Goal: Find specific page/section: Find specific page/section

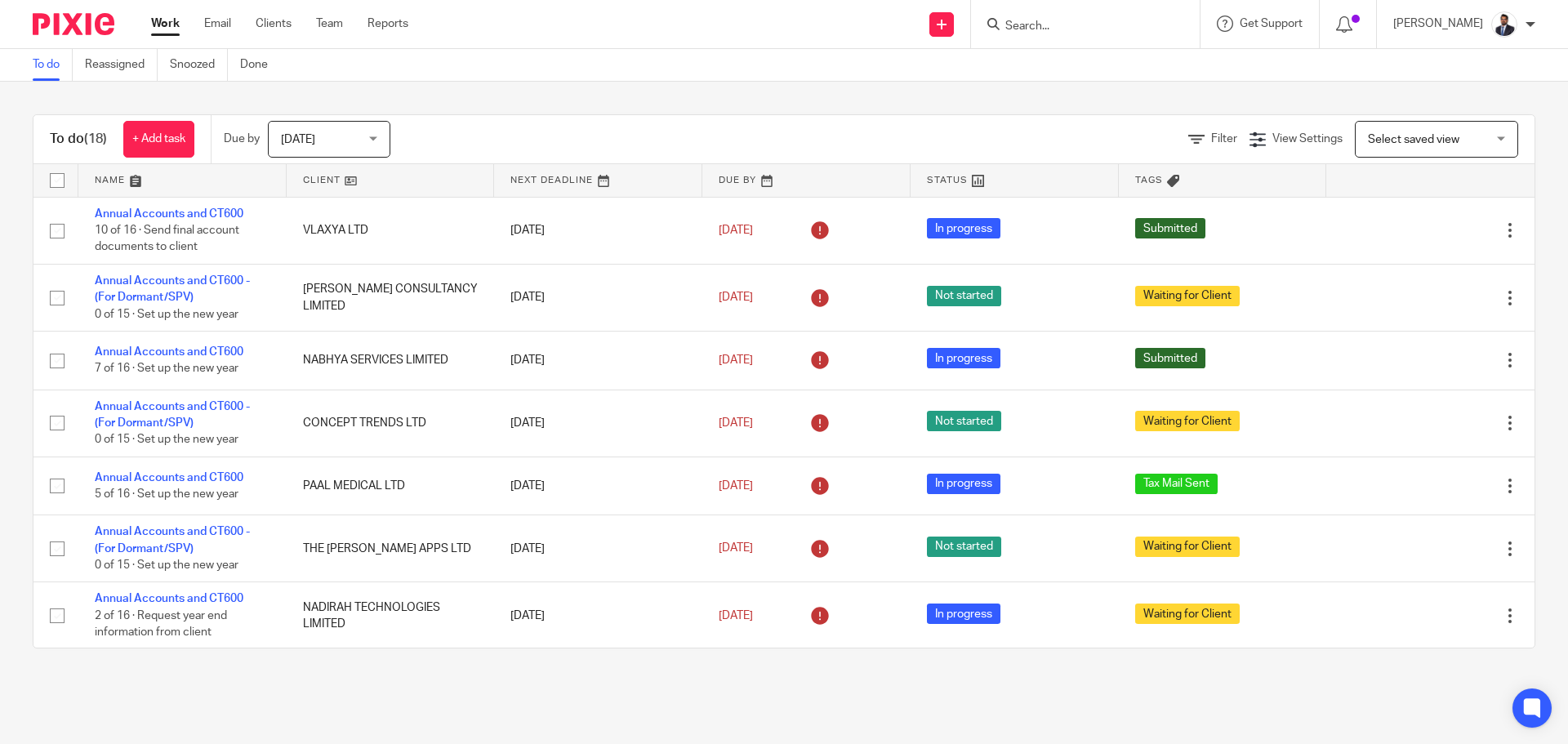
click at [1054, 26] on input "Search" at bounding box center [1077, 27] width 147 height 14
paste input "[EMAIL_ADDRESS][DOMAIN_NAME]"
type input "[EMAIL_ADDRESS][DOMAIN_NAME]"
click at [1047, 61] on link at bounding box center [1102, 63] width 203 height 24
